Goal: Task Accomplishment & Management: Manage account settings

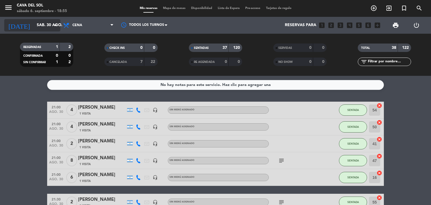
click at [54, 23] on icon "arrow_drop_down" at bounding box center [55, 25] width 7 height 7
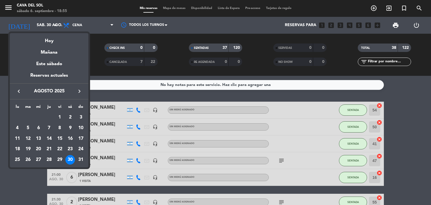
click at [80, 91] on icon "keyboard_arrow_right" at bounding box center [79, 91] width 7 height 7
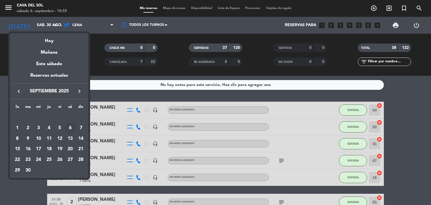
click at [70, 130] on div "6" at bounding box center [70, 128] width 10 height 10
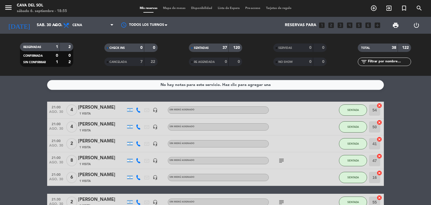
type input "sáb. [DATE]"
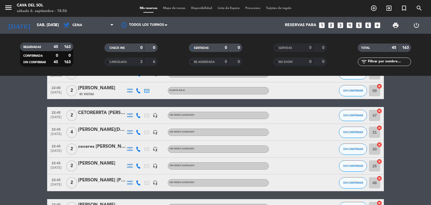
scroll to position [673, 0]
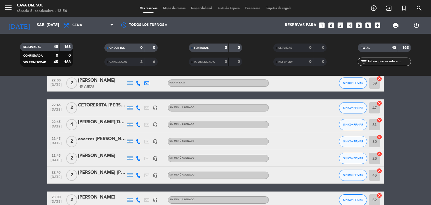
click at [93, 140] on div "coceres [PERSON_NAME]" at bounding box center [102, 138] width 48 height 7
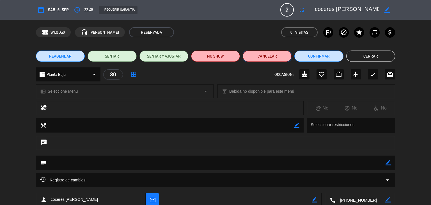
click at [264, 59] on button "Cancelar" at bounding box center [266, 55] width 49 height 11
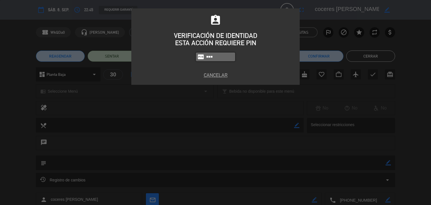
type input "7149"
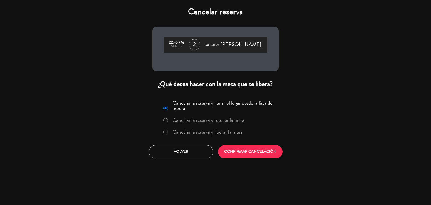
click at [165, 132] on input "Cancelar la reserva y liberar la mesa" at bounding box center [165, 132] width 4 height 4
radio input "true"
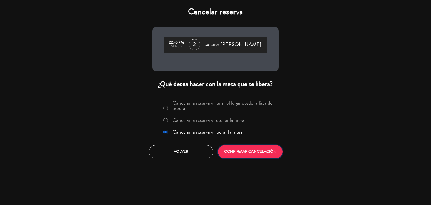
click at [248, 149] on button "CONFIRMAR CANCELACIÓN" at bounding box center [250, 151] width 64 height 13
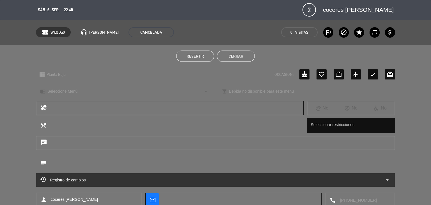
click at [235, 57] on button "Cerrar" at bounding box center [236, 55] width 38 height 11
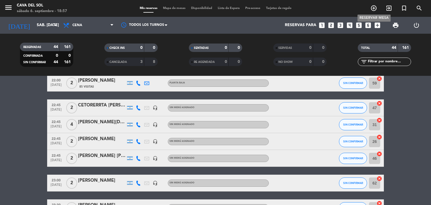
click at [372, 8] on icon "add_circle_outline" at bounding box center [373, 8] width 7 height 7
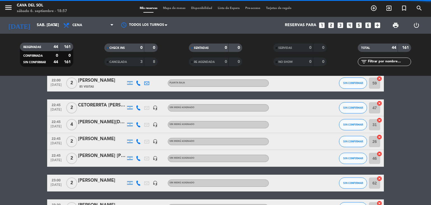
type input "7149"
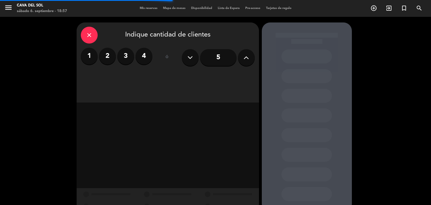
click at [143, 55] on label "4" at bounding box center [143, 56] width 17 height 17
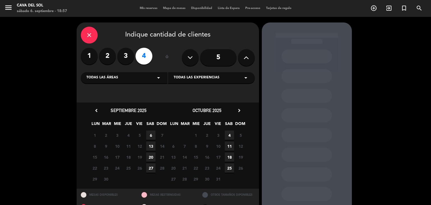
click at [153, 136] on span "6" at bounding box center [150, 134] width 9 height 9
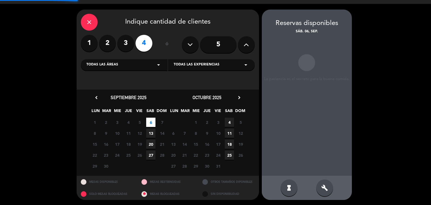
scroll to position [13, 0]
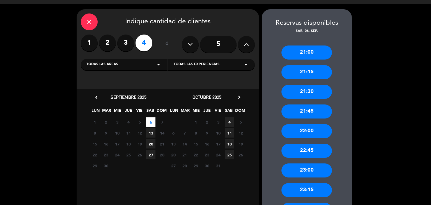
click at [306, 113] on div "21:45" at bounding box center [306, 111] width 50 height 14
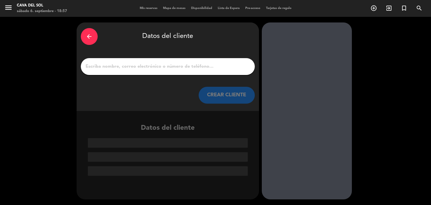
scroll to position [0, 0]
drag, startPoint x: 200, startPoint y: 68, endPoint x: 214, endPoint y: 61, distance: 15.2
click at [201, 68] on input "1" at bounding box center [167, 67] width 165 height 8
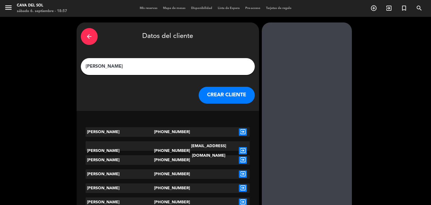
type input "[PERSON_NAME]"
click at [241, 131] on icon "exit_to_app" at bounding box center [243, 131] width 8 height 7
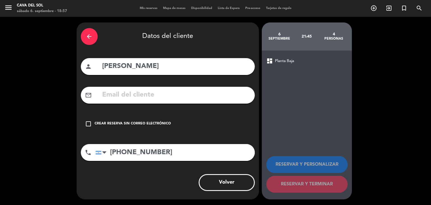
click at [88, 124] on icon "check_box_outline_blank" at bounding box center [88, 123] width 7 height 7
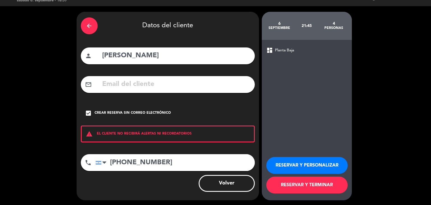
scroll to position [11, 0]
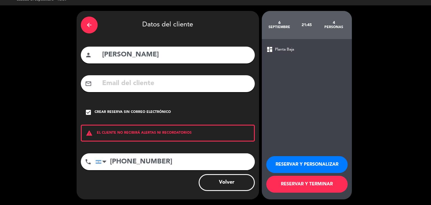
click at [307, 184] on button "RESERVAR Y TERMINAR" at bounding box center [306, 183] width 81 height 17
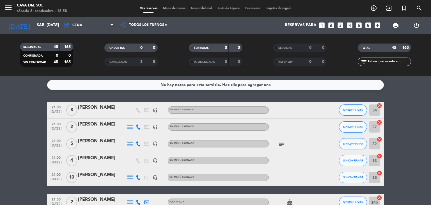
click at [169, 8] on span "Mapa de mesas" at bounding box center [174, 8] width 28 height 3
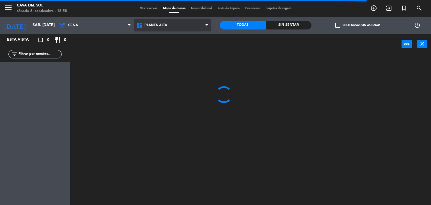
click at [178, 28] on span "Planta Alta" at bounding box center [173, 25] width 78 height 12
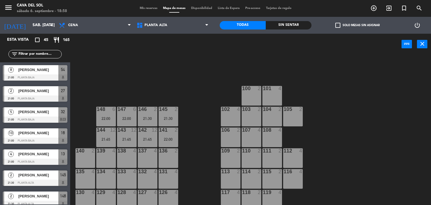
click at [354, 60] on div "100 2 101 4 147 6 22:00 146 2 21:30 145 2 21:30 102 4 103 2 104 2 148 6 22:00 1…" at bounding box center [252, 130] width 356 height 150
click at [163, 26] on span "Planta Alta" at bounding box center [155, 25] width 23 height 4
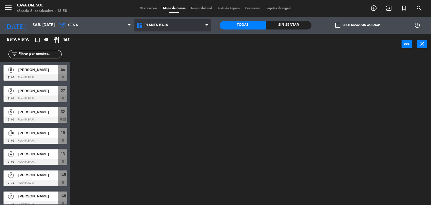
click at [159, 50] on ng-component "menu Cava del Sol sábado 6. septiembre - 18:58 Mis reservas Mapa de mesas Dispo…" at bounding box center [215, 102] width 431 height 205
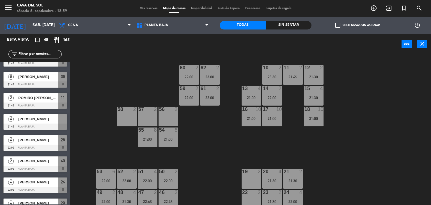
scroll to position [66, 0]
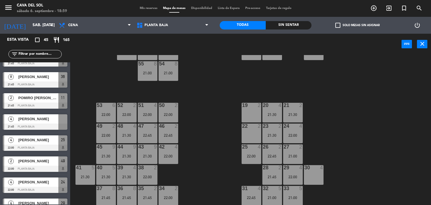
click at [44, 119] on span "[PERSON_NAME]" at bounding box center [38, 119] width 40 height 6
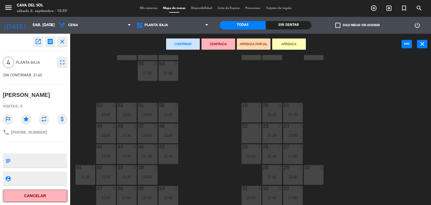
click at [254, 114] on div "19 2" at bounding box center [251, 113] width 20 height 20
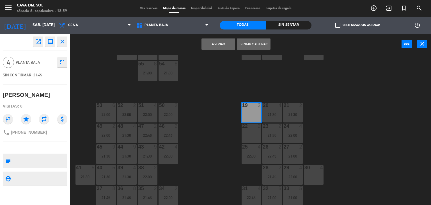
click at [216, 41] on button "Asignar" at bounding box center [218, 43] width 34 height 11
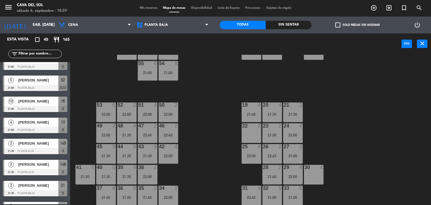
scroll to position [0, 0]
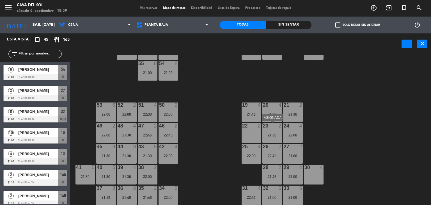
click at [276, 134] on div "21:30" at bounding box center [272, 135] width 20 height 4
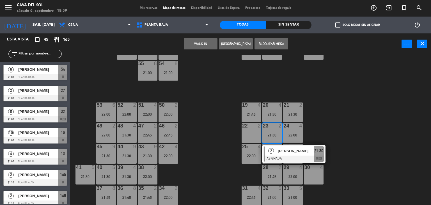
click at [216, 133] on div "60 2 22:00 62 2 23:00 10 2 23:30 11 2 21:45 12 2 21:30 59 2 22:00 61 2 22:00 13…" at bounding box center [252, 130] width 356 height 150
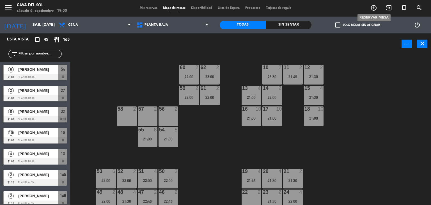
click at [373, 7] on icon "add_circle_outline" at bounding box center [373, 7] width 7 height 7
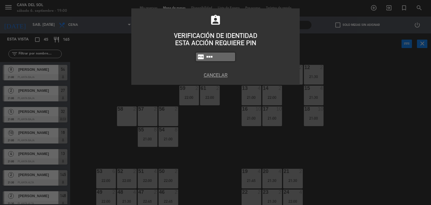
type input "7149"
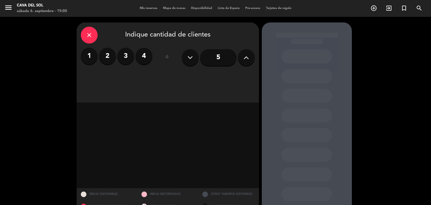
click at [110, 58] on label "2" at bounding box center [107, 56] width 17 height 17
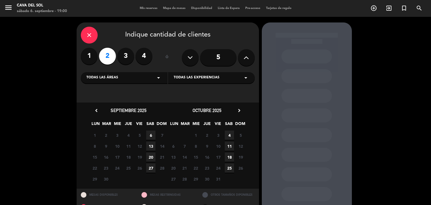
click at [151, 135] on span "6" at bounding box center [150, 134] width 9 height 9
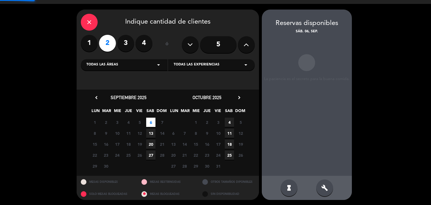
scroll to position [13, 0]
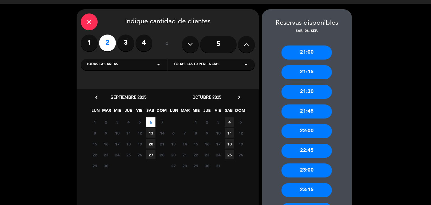
click at [308, 132] on div "22:00" at bounding box center [306, 131] width 50 height 14
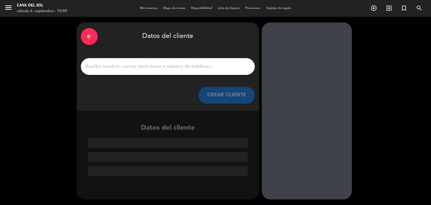
scroll to position [0, 0]
click at [177, 70] on input "1" at bounding box center [167, 67] width 165 height 8
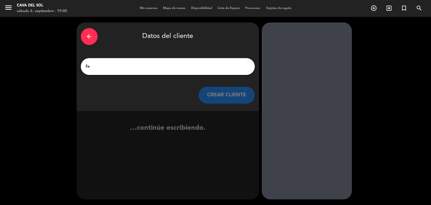
type input "f"
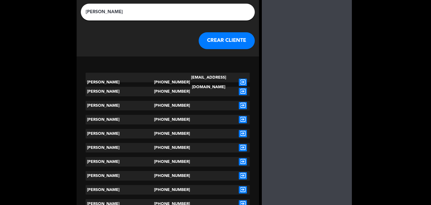
scroll to position [56, 0]
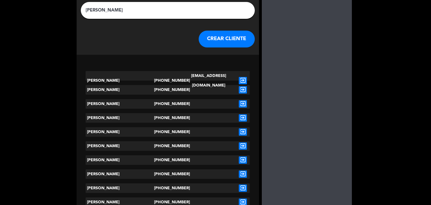
type input "[PERSON_NAME]"
click at [236, 39] on button "CREAR CLIENTE" at bounding box center [226, 39] width 56 height 17
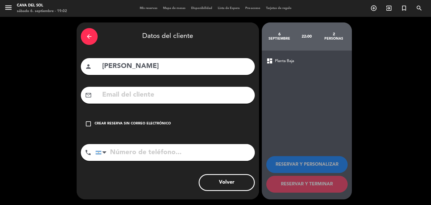
click at [89, 122] on icon "check_box_outline_blank" at bounding box center [88, 123] width 7 height 7
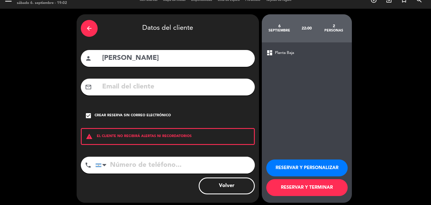
scroll to position [11, 0]
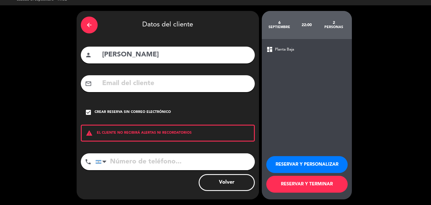
click at [307, 183] on button "RESERVAR Y TERMINAR" at bounding box center [306, 183] width 81 height 17
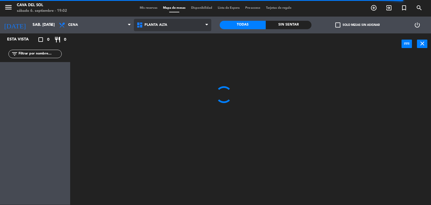
click at [190, 22] on span "Planta Alta" at bounding box center [173, 25] width 78 height 12
click at [161, 51] on ng-component "menu Cava del Sol sábado 6. septiembre - 19:02 Mis reservas Mapa de mesas Dispo…" at bounding box center [215, 102] width 431 height 205
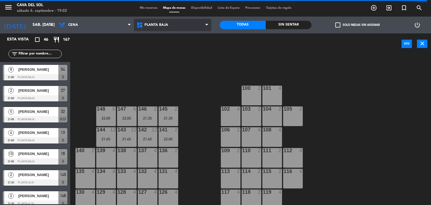
click at [161, 25] on span "Planta Baja" at bounding box center [156, 25] width 24 height 4
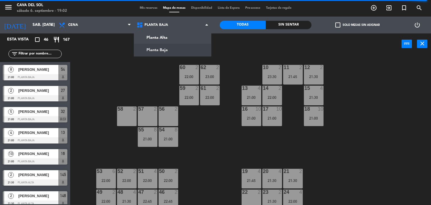
click at [211, 164] on div "60 2 22:00 62 2 23:00 10 2 23:30 11 2 21:45 12 2 21:30 59 2 22:00 61 2 22:00 13…" at bounding box center [252, 130] width 356 height 150
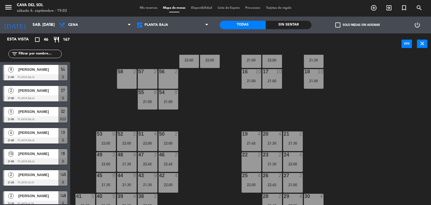
scroll to position [66, 0]
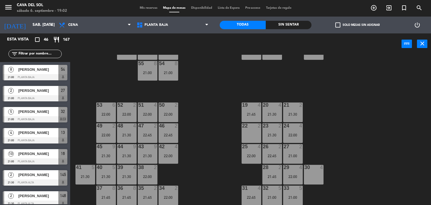
click at [34, 55] on input "text" at bounding box center [39, 54] width 43 height 6
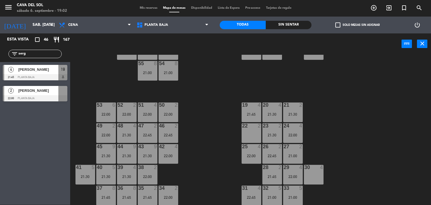
type input "serg"
click at [47, 92] on span "[PERSON_NAME]" at bounding box center [38, 90] width 40 height 6
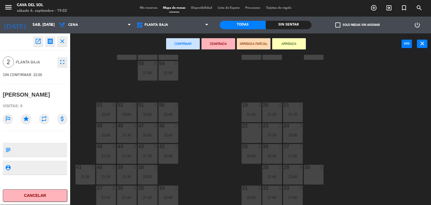
click at [315, 175] on div "30 4" at bounding box center [314, 175] width 20 height 20
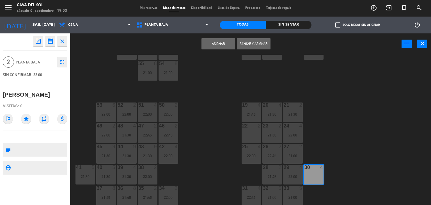
click at [213, 45] on button "Asignar" at bounding box center [218, 43] width 34 height 11
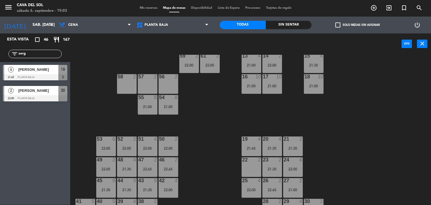
scroll to position [0, 0]
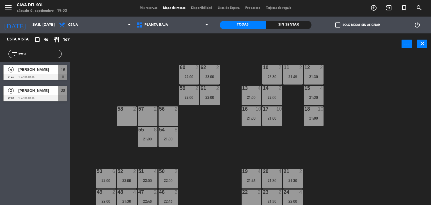
click at [43, 53] on input "serg" at bounding box center [39, 54] width 43 height 6
type input "s"
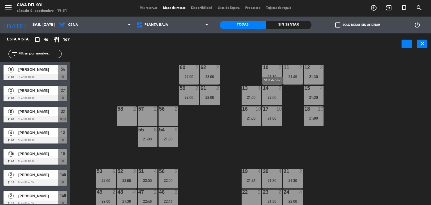
click at [277, 96] on div "22:00" at bounding box center [272, 97] width 20 height 4
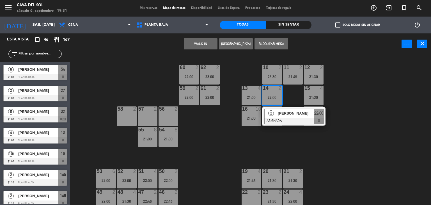
drag, startPoint x: 375, startPoint y: 86, endPoint x: 356, endPoint y: 87, distance: 19.7
click at [375, 85] on div "60 2 22:00 62 2 23:00 10 2 23:30 11 2 21:45 12 2 21:30 59 2 22:00 61 2 22:00 13…" at bounding box center [252, 130] width 356 height 150
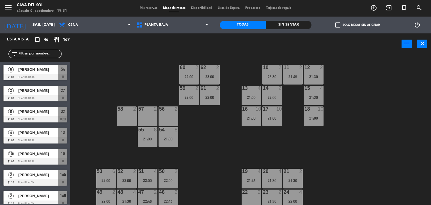
click at [315, 95] on div "21:30" at bounding box center [314, 97] width 20 height 4
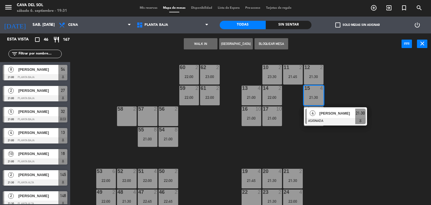
click at [269, 96] on div "22:00" at bounding box center [272, 97] width 20 height 4
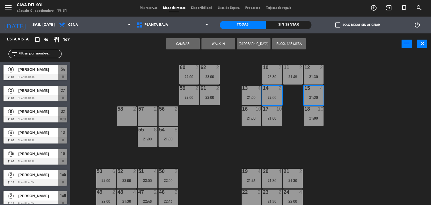
click at [184, 46] on button "Cambiar" at bounding box center [183, 43] width 34 height 11
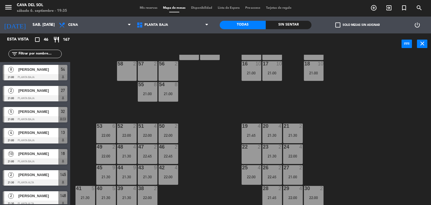
scroll to position [66, 0]
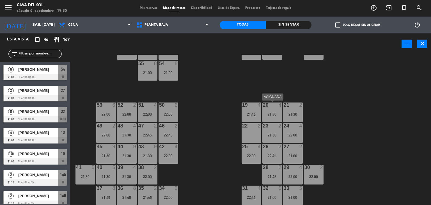
click at [272, 109] on div "20 4 21:30" at bounding box center [272, 112] width 20 height 20
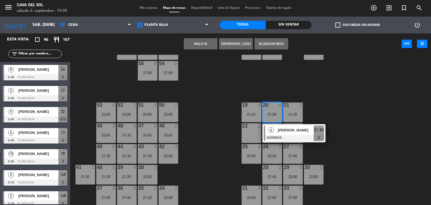
click at [239, 89] on div "60 2 22:00 62 2 23:00 10 2 23:30 11 2 21:45 12 2 21:30 59 2 22:00 61 2 22:00 13…" at bounding box center [252, 130] width 356 height 150
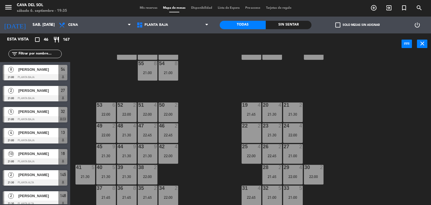
click at [253, 113] on div "21:45" at bounding box center [251, 114] width 20 height 4
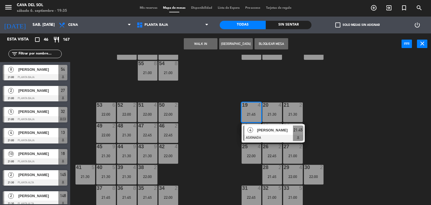
click at [267, 77] on div "60 2 22:00 62 2 23:00 10 2 23:30 11 2 21:45 12 2 21:30 59 2 22:00 61 2 22:00 13…" at bounding box center [252, 130] width 356 height 150
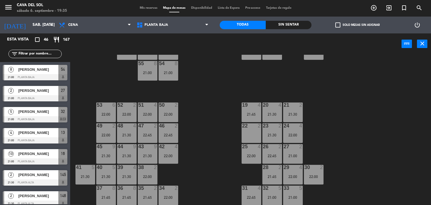
click at [139, 6] on span "Mis reservas" at bounding box center [148, 7] width 23 height 3
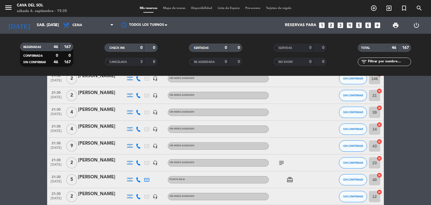
scroll to position [168, 0]
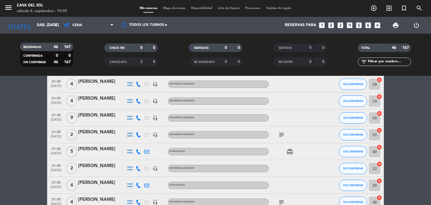
click at [379, 113] on icon "cancel" at bounding box center [379, 113] width 6 height 6
click at [165, 9] on span "Mapa de mesas" at bounding box center [174, 8] width 28 height 3
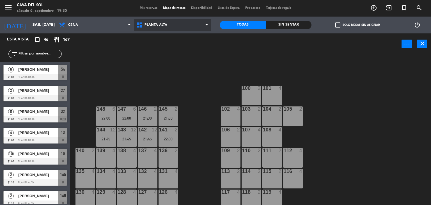
click at [186, 27] on span "Planta Alta" at bounding box center [173, 25] width 78 height 12
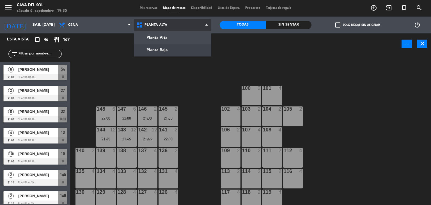
click at [171, 49] on ng-component "menu Cava del Sol sábado 6. septiembre - 19:35 Mis reservas Mapa de mesas Dispo…" at bounding box center [215, 102] width 431 height 205
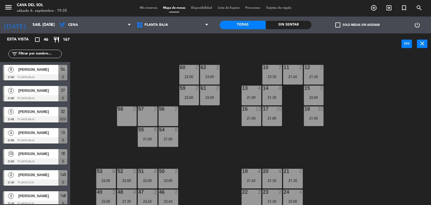
scroll to position [56, 0]
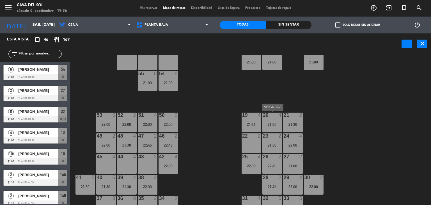
click at [274, 121] on div "20 4 21:30" at bounding box center [272, 122] width 20 height 20
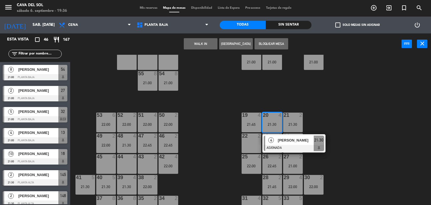
click at [128, 164] on div "44 4" at bounding box center [127, 164] width 20 height 20
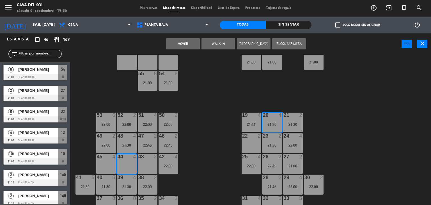
click at [146, 161] on div "43 2" at bounding box center [148, 164] width 20 height 20
click at [130, 163] on div "44 4" at bounding box center [127, 164] width 20 height 20
click at [186, 44] on button "Mover" at bounding box center [183, 43] width 34 height 11
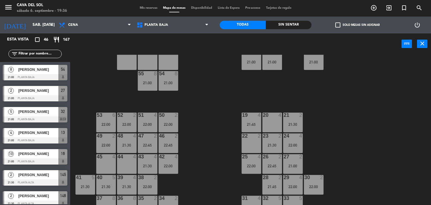
click at [252, 121] on div "19 4 21:45" at bounding box center [251, 122] width 20 height 20
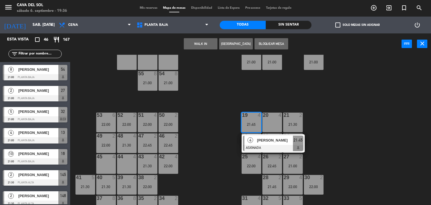
click at [131, 164] on div "44 4" at bounding box center [127, 164] width 20 height 20
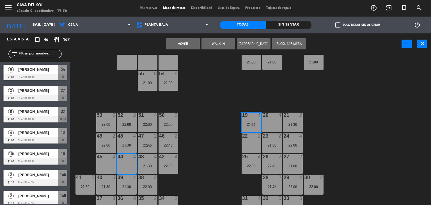
click at [182, 43] on button "Mover" at bounding box center [183, 43] width 34 height 11
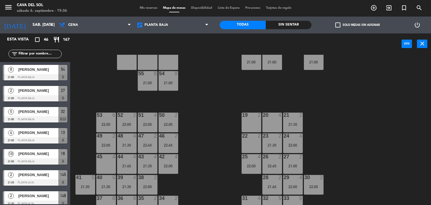
click at [31, 54] on input "text" at bounding box center [39, 54] width 43 height 6
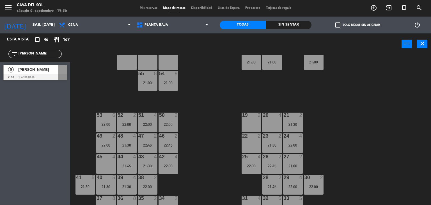
type input "[PERSON_NAME]"
click at [27, 69] on span "[PERSON_NAME]" at bounding box center [38, 69] width 40 height 6
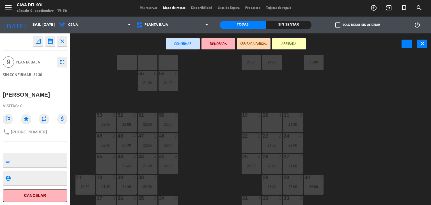
click at [277, 121] on div "20 4" at bounding box center [272, 122] width 20 height 20
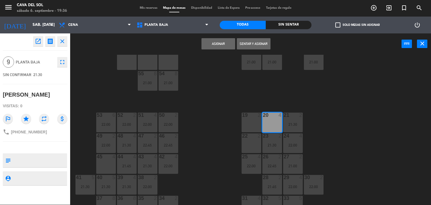
click at [261, 123] on div "19 2" at bounding box center [251, 122] width 20 height 20
click at [218, 42] on button "Asignar" at bounding box center [218, 43] width 34 height 11
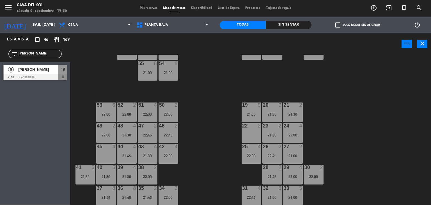
scroll to position [0, 0]
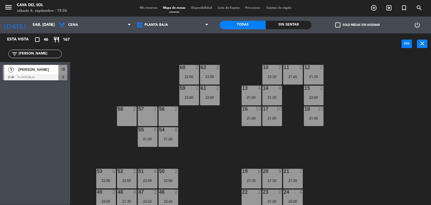
click at [42, 52] on input "[PERSON_NAME]" at bounding box center [39, 54] width 43 height 6
type input "n"
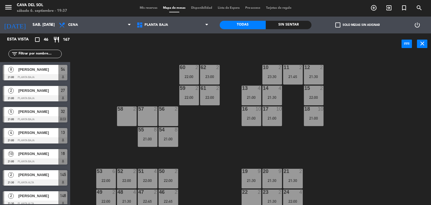
click at [44, 54] on input "text" at bounding box center [39, 54] width 43 height 6
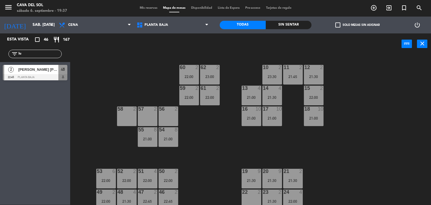
type input "l"
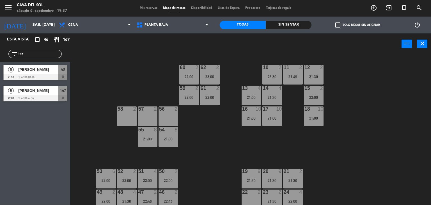
type input "iva"
click at [34, 90] on span "[PERSON_NAME]" at bounding box center [38, 90] width 40 height 6
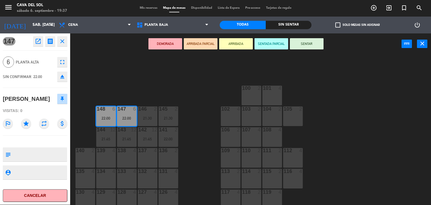
click at [208, 72] on div "100 2 101 4 147 6 22:00 146 2 21:30 145 2 21:30 102 4 103 2 104 2 148 6 22:00 1…" at bounding box center [252, 130] width 356 height 150
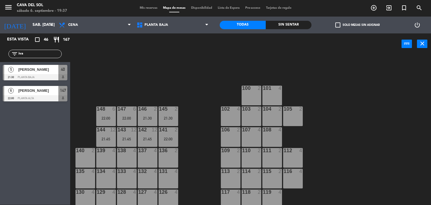
click at [142, 7] on span "Mis reservas" at bounding box center [148, 7] width 23 height 3
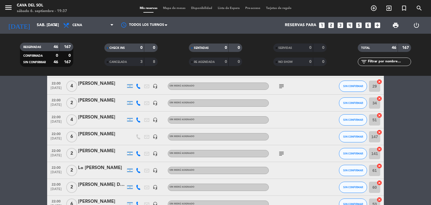
scroll to position [477, 0]
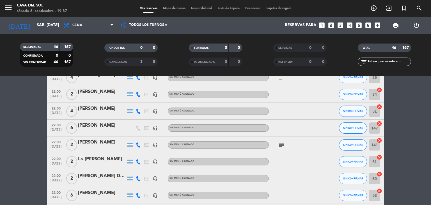
click at [92, 126] on div "[PERSON_NAME]" at bounding box center [102, 125] width 48 height 7
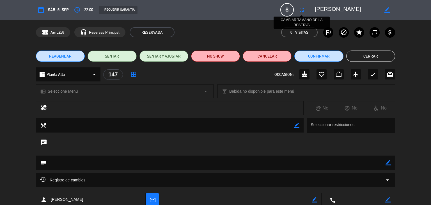
click at [302, 11] on icon "fullscreen" at bounding box center [301, 9] width 7 height 7
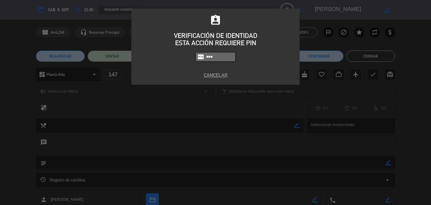
type input "7149"
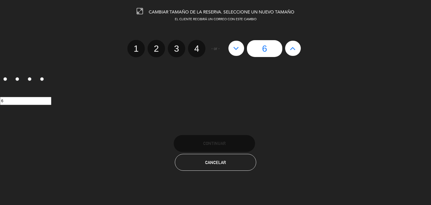
click at [292, 47] on icon at bounding box center [293, 48] width 6 height 9
type input "7"
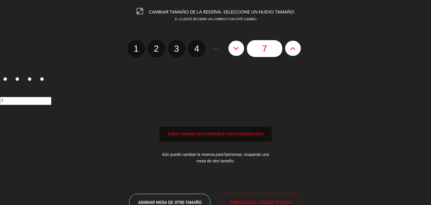
click at [292, 47] on icon at bounding box center [293, 48] width 6 height 9
type input "8"
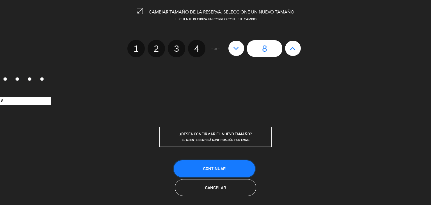
click at [224, 166] on span "Continuar" at bounding box center [214, 168] width 22 height 5
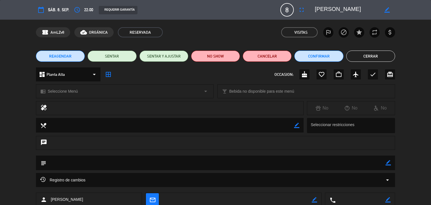
click at [367, 55] on button "Cerrar" at bounding box center [370, 55] width 49 height 11
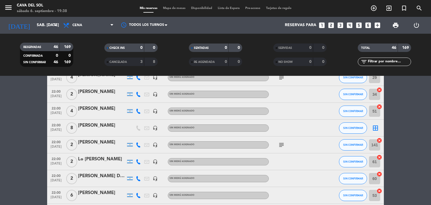
click at [94, 125] on div "[PERSON_NAME]" at bounding box center [102, 125] width 48 height 7
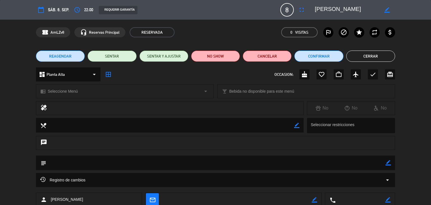
click at [366, 59] on button "Cerrar" at bounding box center [370, 55] width 49 height 11
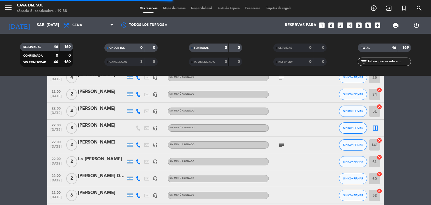
scroll to position [308, 0]
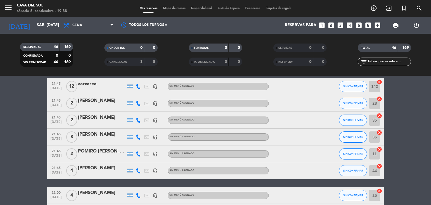
click at [168, 8] on span "Mapa de mesas" at bounding box center [174, 8] width 28 height 3
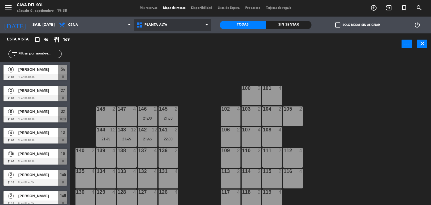
click at [181, 28] on span "Planta Alta" at bounding box center [173, 25] width 78 height 12
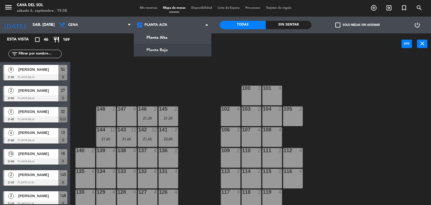
click at [190, 77] on div "100 2 101 4 147 4 146 2 21:30 145 2 21:30 102 4 103 2 104 2 148 2 105 2 143 12 …" at bounding box center [252, 130] width 356 height 150
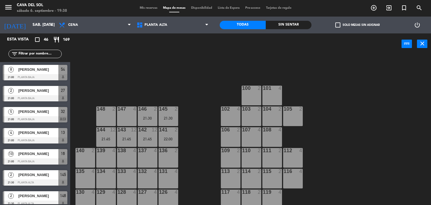
click at [148, 118] on div "21:30" at bounding box center [148, 118] width 20 height 4
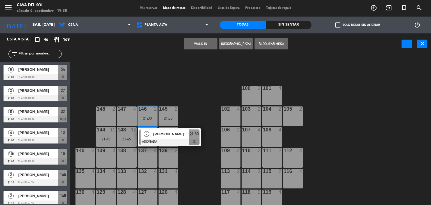
click at [248, 115] on div "103 2" at bounding box center [251, 116] width 20 height 20
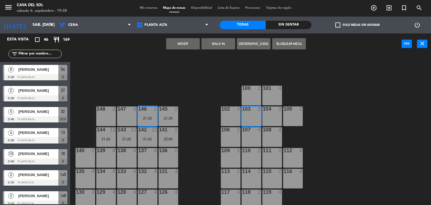
click at [175, 44] on button "Mover" at bounding box center [183, 43] width 34 height 11
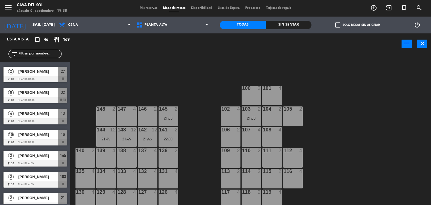
scroll to position [28, 0]
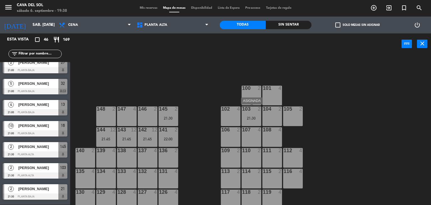
click at [255, 118] on div "21:30" at bounding box center [251, 118] width 20 height 4
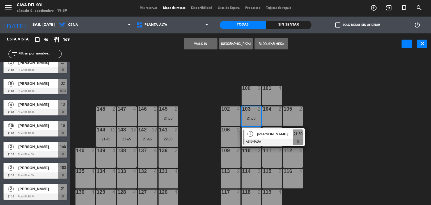
click at [145, 116] on div "146 2" at bounding box center [148, 116] width 20 height 20
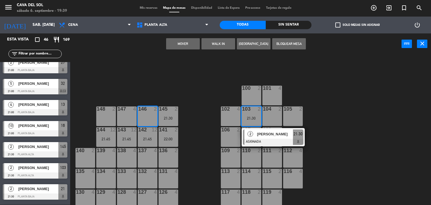
click at [182, 45] on button "Mover" at bounding box center [183, 43] width 34 height 11
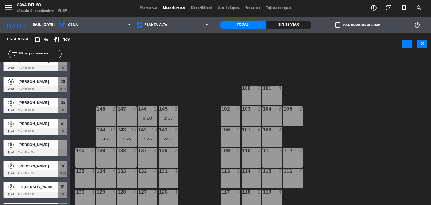
scroll to position [533, 0]
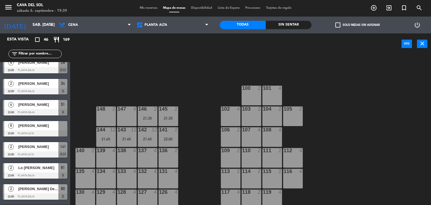
click at [42, 127] on span "[PERSON_NAME]" at bounding box center [38, 126] width 40 height 6
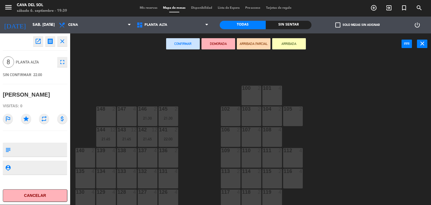
click at [246, 138] on div "107 4" at bounding box center [251, 137] width 20 height 20
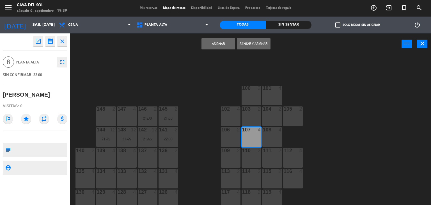
click at [272, 135] on div "108 4" at bounding box center [272, 137] width 20 height 20
click at [218, 42] on button "Asignar" at bounding box center [218, 43] width 34 height 11
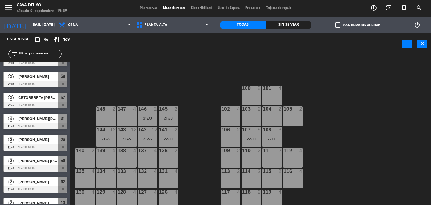
scroll to position [825, 0]
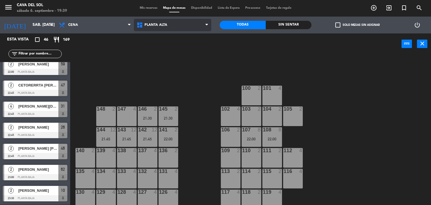
click at [169, 24] on span "Planta Alta" at bounding box center [173, 25] width 78 height 12
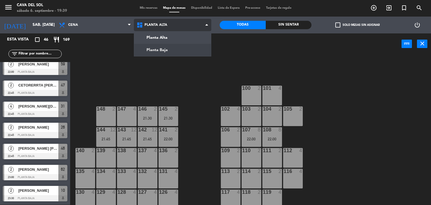
click at [160, 50] on ng-component "menu Cava del Sol sábado 6. septiembre - 19:39 Mis reservas Mapa de mesas Dispo…" at bounding box center [215, 102] width 431 height 205
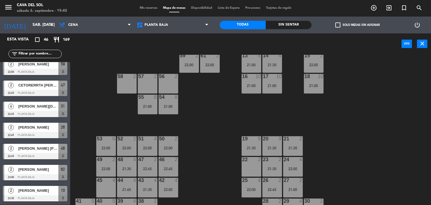
scroll to position [66, 0]
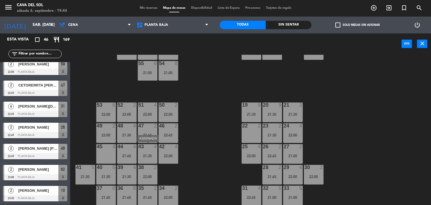
click at [145, 151] on div "43 4 21:30" at bounding box center [148, 154] width 20 height 20
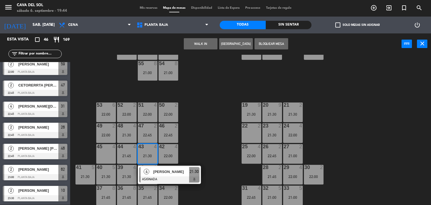
click at [209, 132] on div "60 2 22:00 62 2 23:00 10 2 23:30 11 2 21:45 12 2 21:30 59 2 22:00 61 2 22:00 13…" at bounding box center [252, 130] width 356 height 150
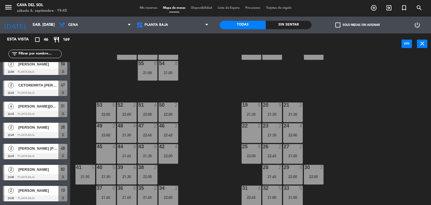
click at [149, 151] on div "43 4 21:30" at bounding box center [148, 154] width 20 height 20
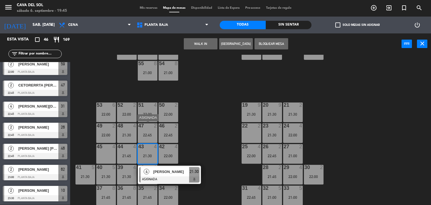
click at [147, 130] on div "47 2 22:45" at bounding box center [148, 133] width 20 height 20
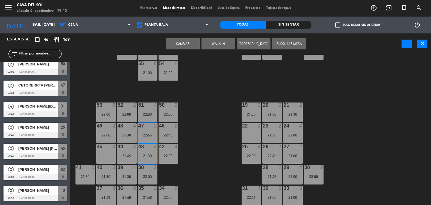
click at [187, 42] on button "Cambiar" at bounding box center [183, 43] width 34 height 11
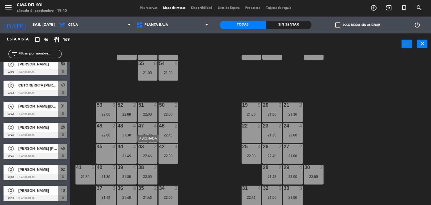
click at [154, 149] on div "43 2 22:45" at bounding box center [148, 154] width 20 height 20
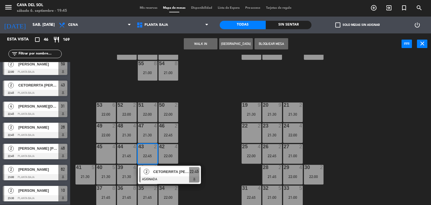
click at [203, 126] on div "60 2 22:00 62 2 23:00 10 2 23:30 11 2 21:45 12 2 21:30 59 2 22:00 61 2 22:00 13…" at bounding box center [252, 130] width 356 height 150
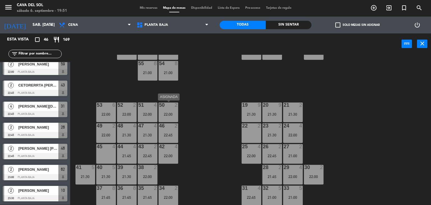
click at [170, 110] on div "50 2 22:00" at bounding box center [168, 112] width 20 height 20
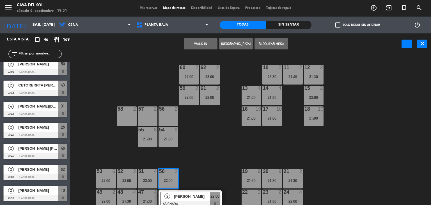
scroll to position [28, 0]
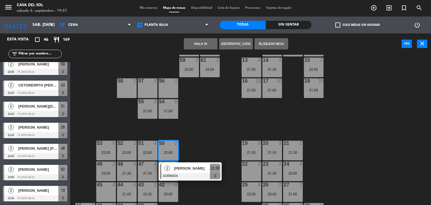
click at [172, 89] on div "56 2" at bounding box center [168, 88] width 20 height 20
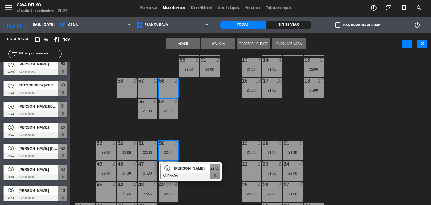
click at [183, 44] on button "Mover" at bounding box center [183, 43] width 34 height 11
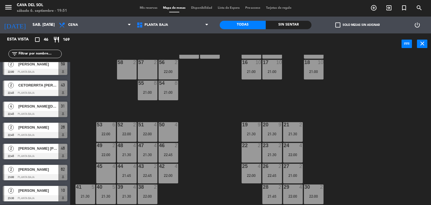
scroll to position [56, 0]
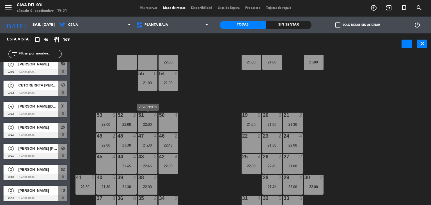
click at [153, 122] on div "22:00" at bounding box center [148, 124] width 20 height 4
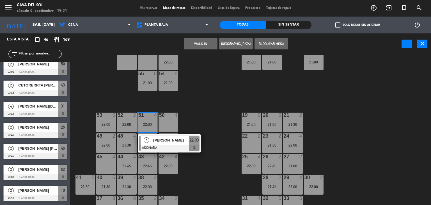
click at [170, 120] on div "50 4" at bounding box center [168, 122] width 20 height 20
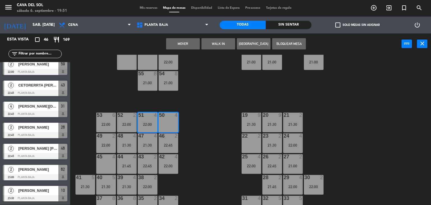
click at [180, 44] on button "Mover" at bounding box center [183, 43] width 34 height 11
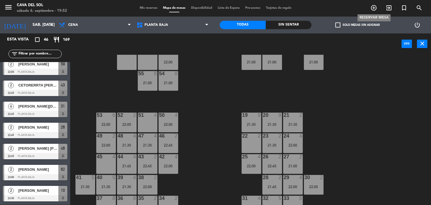
click at [372, 7] on icon "add_circle_outline" at bounding box center [373, 7] width 7 height 7
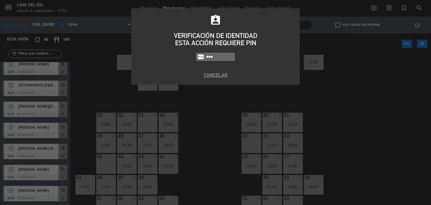
type input "7149"
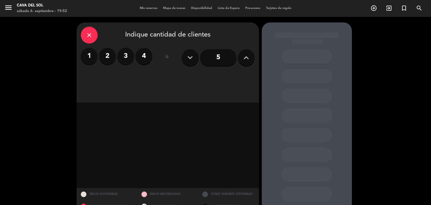
click at [108, 56] on label "2" at bounding box center [107, 56] width 17 height 17
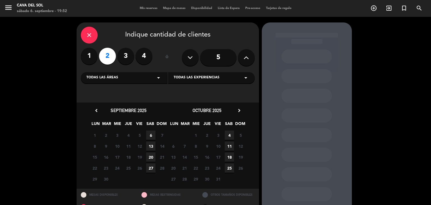
click at [152, 135] on span "6" at bounding box center [150, 134] width 9 height 9
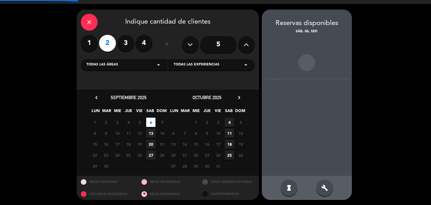
scroll to position [13, 0]
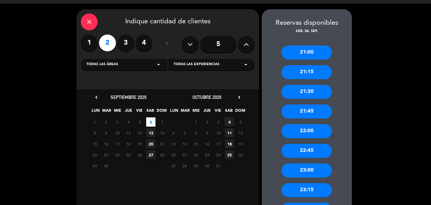
click at [309, 147] on div "22:45" at bounding box center [306, 151] width 50 height 14
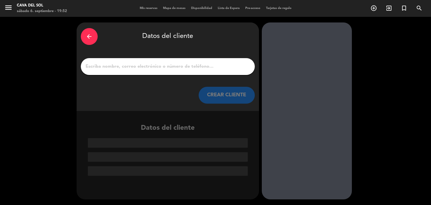
scroll to position [0, 0]
click at [161, 69] on input "1" at bounding box center [167, 67] width 165 height 8
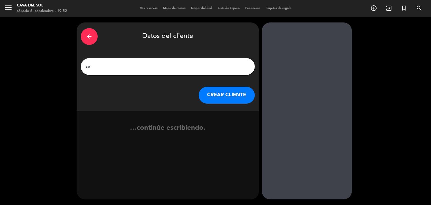
type input "s"
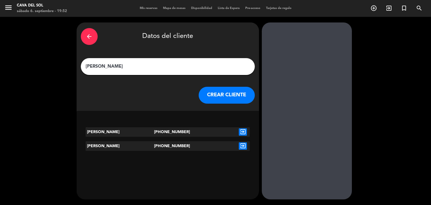
type input "[PERSON_NAME]"
click at [244, 131] on icon "exit_to_app" at bounding box center [243, 131] width 8 height 7
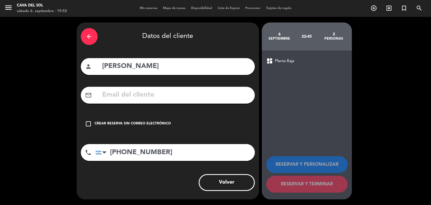
click at [87, 124] on icon "check_box_outline_blank" at bounding box center [88, 123] width 7 height 7
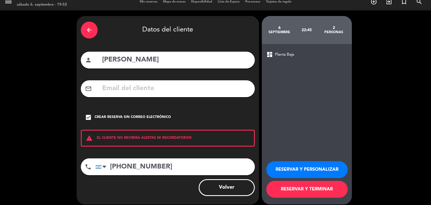
scroll to position [11, 0]
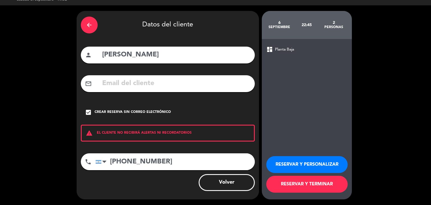
click at [311, 186] on button "RESERVAR Y TERMINAR" at bounding box center [306, 183] width 81 height 17
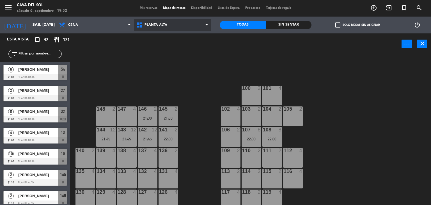
click at [174, 27] on span "Planta Alta" at bounding box center [173, 25] width 78 height 12
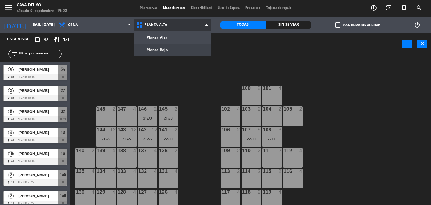
click at [163, 52] on ng-component "menu Cava del Sol sábado 6. septiembre - 19:52 Mis reservas Mapa de mesas Dispo…" at bounding box center [215, 102] width 431 height 205
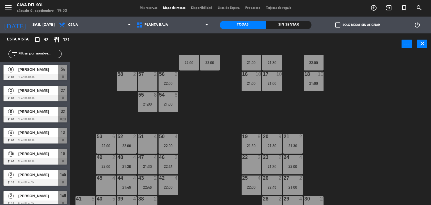
scroll to position [66, 0]
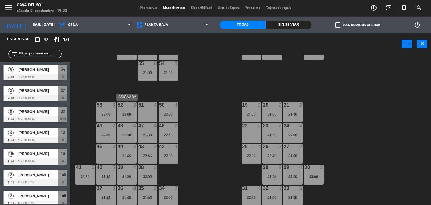
click at [127, 114] on div "22:00" at bounding box center [127, 114] width 20 height 4
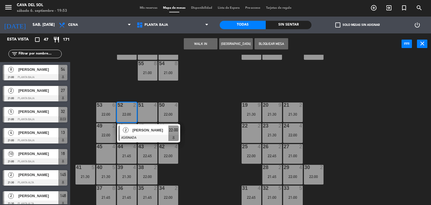
click at [150, 109] on div "51 4" at bounding box center [148, 112] width 20 height 20
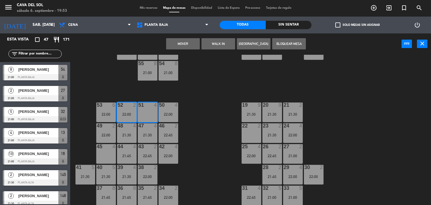
click at [180, 43] on button "Mover" at bounding box center [183, 43] width 34 height 11
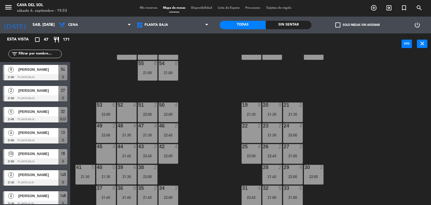
click at [140, 8] on span "Mis reservas" at bounding box center [148, 7] width 23 height 3
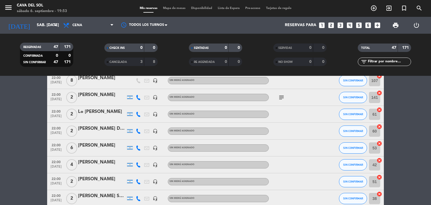
scroll to position [533, 0]
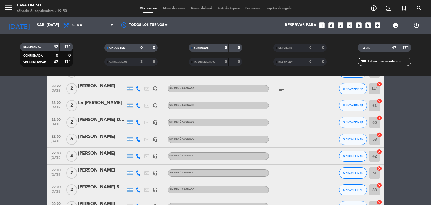
click at [379, 134] on icon "cancel" at bounding box center [379, 135] width 6 height 6
click at [168, 9] on span "Mapa de mesas" at bounding box center [174, 8] width 28 height 3
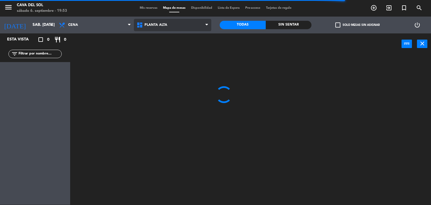
click at [182, 25] on span "Planta Alta" at bounding box center [173, 25] width 78 height 12
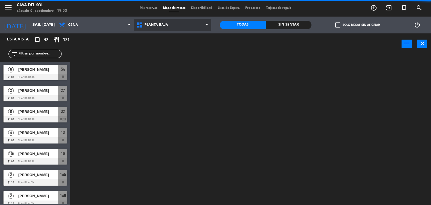
click at [154, 52] on ng-component "menu Cava del Sol sábado 6. septiembre - 19:53 Mis reservas Mapa de mesas Dispo…" at bounding box center [215, 102] width 431 height 205
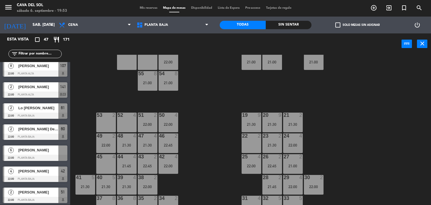
scroll to position [617, 0]
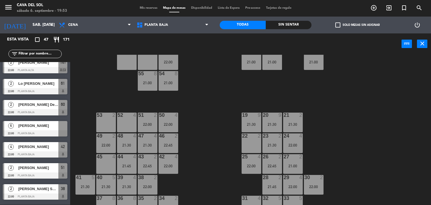
click at [43, 126] on span "[PERSON_NAME]" at bounding box center [38, 126] width 40 height 6
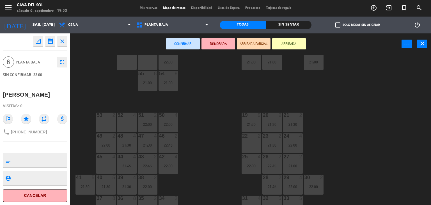
click at [122, 124] on div "52 4" at bounding box center [127, 122] width 20 height 20
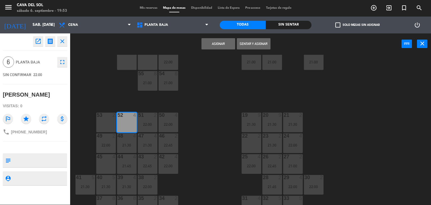
click at [109, 121] on div "53 2" at bounding box center [106, 122] width 20 height 20
click at [216, 43] on button "Asignar" at bounding box center [218, 43] width 34 height 11
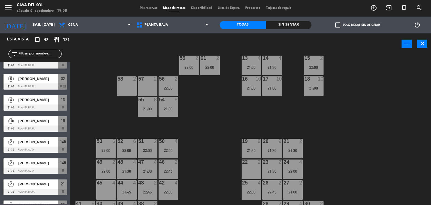
scroll to position [0, 0]
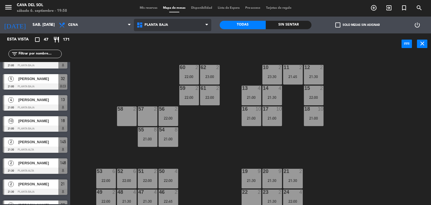
click at [174, 25] on span "Planta Baja" at bounding box center [173, 25] width 78 height 12
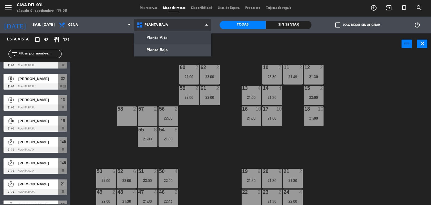
click at [165, 36] on ng-component "menu Cava del Sol sábado 6. septiembre - 19:58 Mis reservas Mapa de mesas Dispo…" at bounding box center [215, 102] width 431 height 205
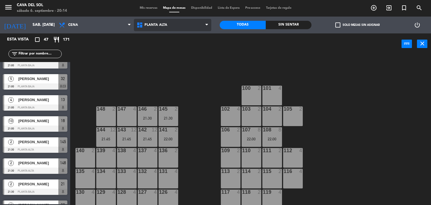
click at [182, 25] on span "Planta Alta" at bounding box center [173, 25] width 78 height 12
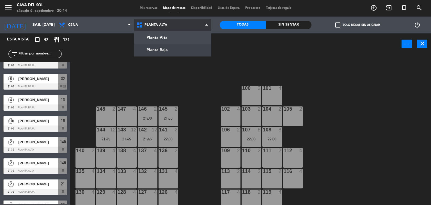
click at [169, 49] on ng-component "menu Cava del Sol sábado 6. septiembre - 20:14 Mis reservas Mapa de mesas Dispo…" at bounding box center [215, 102] width 431 height 205
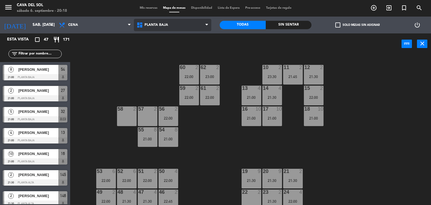
click at [163, 24] on span "Planta Baja" at bounding box center [156, 25] width 24 height 4
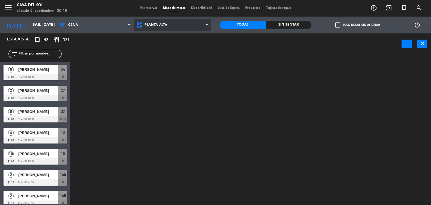
click at [165, 38] on ng-component "menu Cava del Sol sábado 6. septiembre - 20:18 Mis reservas Mapa de mesas Dispo…" at bounding box center [215, 102] width 431 height 205
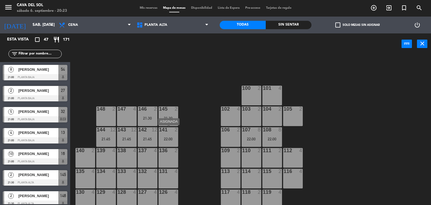
click at [168, 137] on div "22:00" at bounding box center [168, 139] width 20 height 4
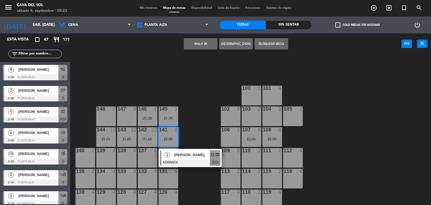
click at [228, 117] on div "102 4" at bounding box center [231, 116] width 20 height 20
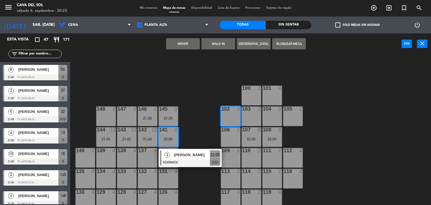
click at [182, 44] on button "Mover" at bounding box center [183, 43] width 34 height 11
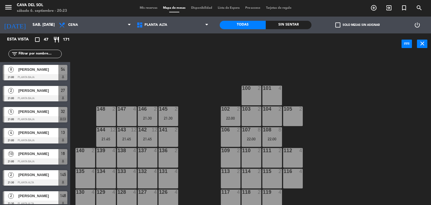
click at [145, 7] on span "Mis reservas" at bounding box center [148, 7] width 23 height 3
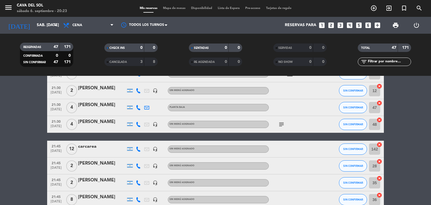
scroll to position [252, 0]
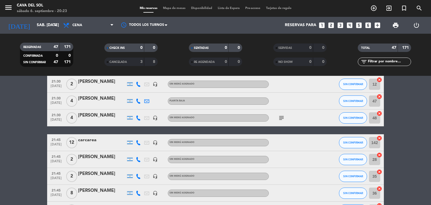
click at [379, 138] on icon "cancel" at bounding box center [379, 138] width 6 height 6
click at [166, 9] on span "Mapa de mesas" at bounding box center [174, 8] width 28 height 3
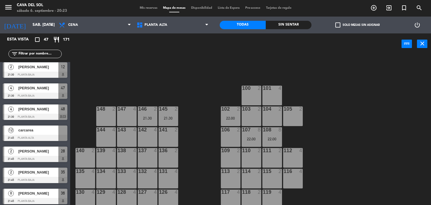
scroll to position [308, 0]
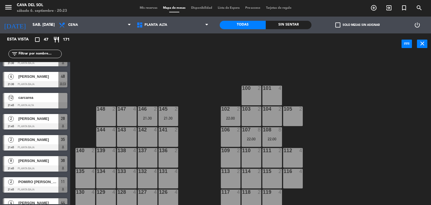
click at [35, 99] on span "carcarea" at bounding box center [38, 97] width 40 height 6
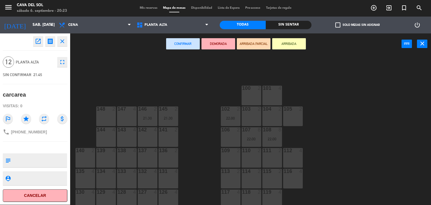
drag, startPoint x: 169, startPoint y: 138, endPoint x: 155, endPoint y: 138, distance: 14.6
click at [168, 138] on div "141 2" at bounding box center [168, 137] width 20 height 20
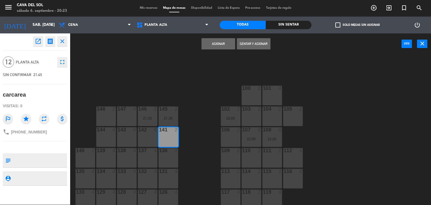
drag, startPoint x: 148, startPoint y: 138, endPoint x: 125, endPoint y: 140, distance: 22.8
click at [147, 138] on div "142 4" at bounding box center [148, 137] width 20 height 20
click at [125, 140] on div "143 4" at bounding box center [127, 137] width 20 height 20
click at [110, 140] on div "144 4" at bounding box center [106, 137] width 20 height 20
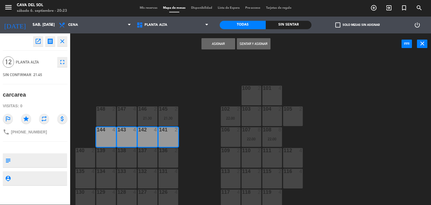
click at [214, 41] on button "Asignar" at bounding box center [218, 43] width 34 height 11
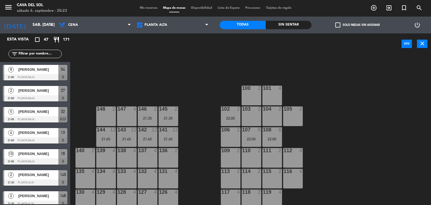
scroll to position [0, 0]
click at [229, 115] on div "102 2 22:00" at bounding box center [231, 116] width 20 height 20
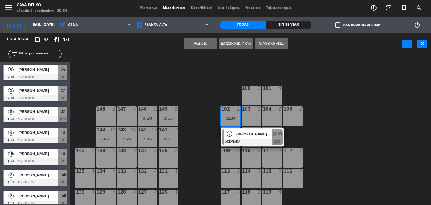
click at [127, 116] on div "147 4" at bounding box center [127, 116] width 20 height 20
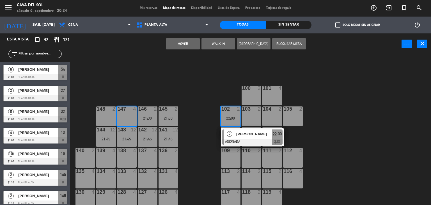
click at [180, 46] on button "Mover" at bounding box center [183, 43] width 34 height 11
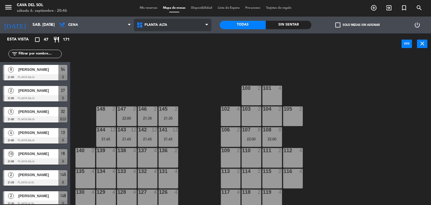
click at [165, 24] on span "Planta Alta" at bounding box center [155, 25] width 23 height 4
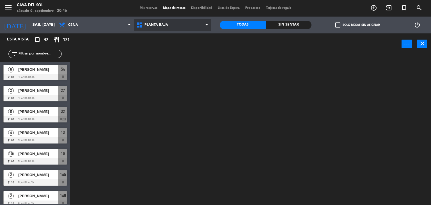
click at [176, 49] on ng-component "menu Cava del Sol sábado 6. septiembre - 20:46 Mis reservas Mapa de mesas Dispo…" at bounding box center [215, 102] width 431 height 205
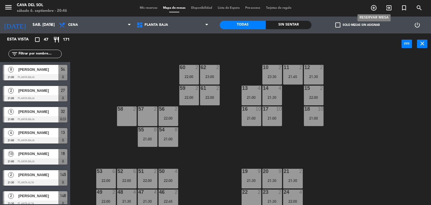
click at [374, 10] on icon "add_circle_outline" at bounding box center [373, 7] width 7 height 7
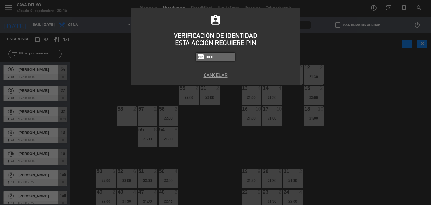
type input "7149"
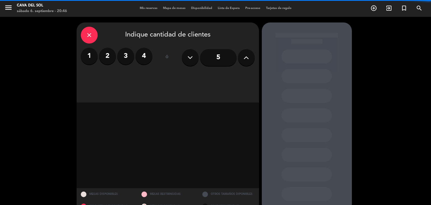
click at [111, 56] on label "2" at bounding box center [107, 56] width 17 height 17
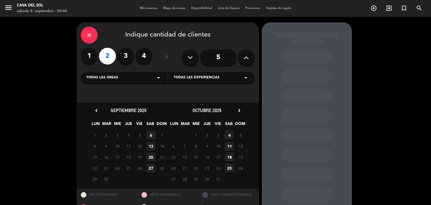
click at [153, 136] on span "6" at bounding box center [150, 134] width 9 height 9
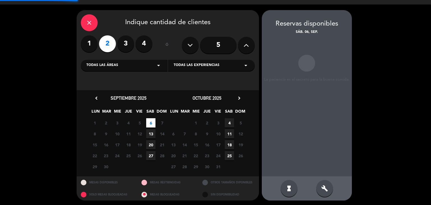
scroll to position [13, 0]
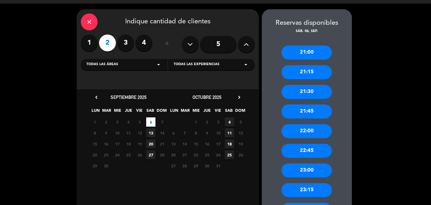
click at [302, 129] on div "22:00" at bounding box center [306, 131] width 50 height 14
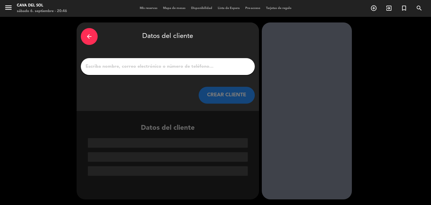
click at [189, 70] on input "1" at bounding box center [167, 67] width 165 height 8
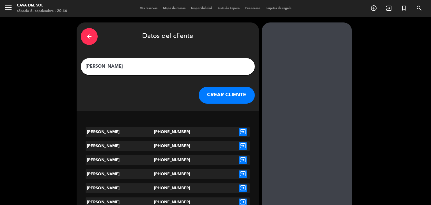
type input "[PERSON_NAME]"
click at [240, 132] on icon "exit_to_app" at bounding box center [243, 131] width 8 height 7
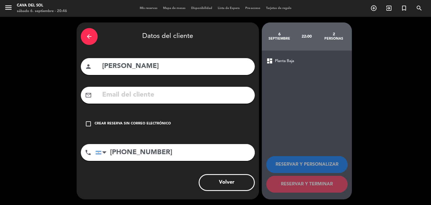
click at [92, 125] on div "check_box_outline_blank Crear reserva sin correo electrónico" at bounding box center [168, 123] width 174 height 17
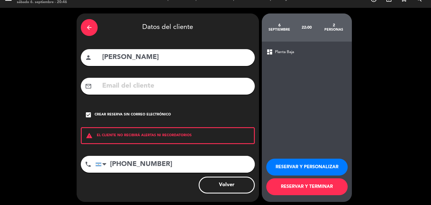
scroll to position [11, 0]
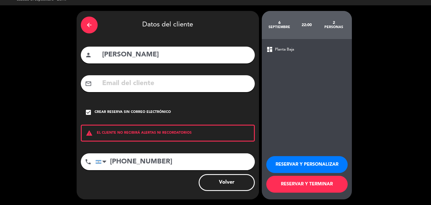
click at [297, 185] on button "RESERVAR Y TERMINAR" at bounding box center [306, 183] width 81 height 17
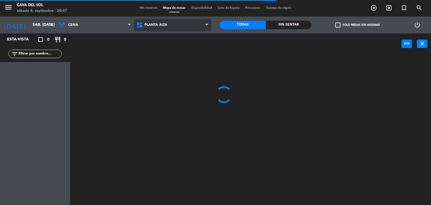
click at [193, 23] on span "Planta Alta" at bounding box center [173, 25] width 78 height 12
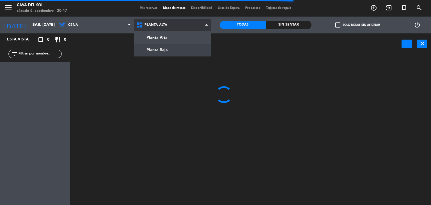
click at [170, 49] on ng-component "menu Cava del Sol sábado 6. septiembre - 20:47 Mis reservas Mapa de mesas Dispo…" at bounding box center [215, 102] width 431 height 205
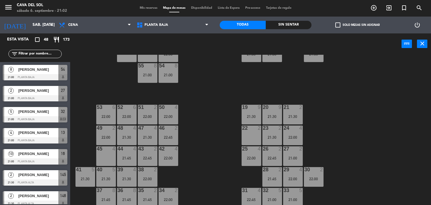
scroll to position [66, 0]
